Goal: Transaction & Acquisition: Download file/media

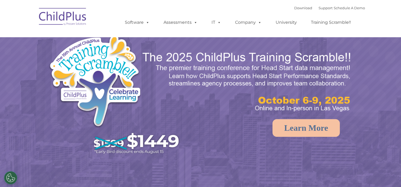
select select "MEDIUM"
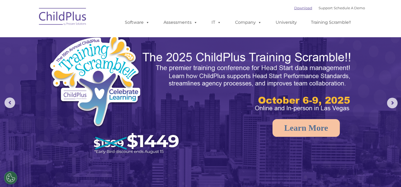
click at [294, 10] on link "Download" at bounding box center [303, 8] width 18 height 4
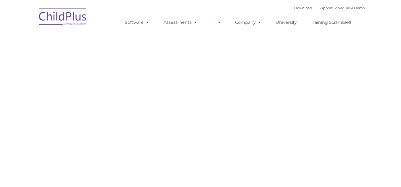
type input ""
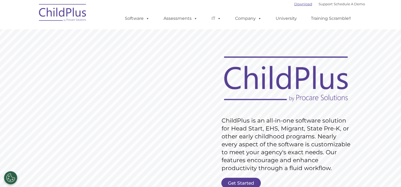
click at [294, 5] on link "Download" at bounding box center [303, 4] width 18 height 4
